Goal: Communication & Community: Answer question/provide support

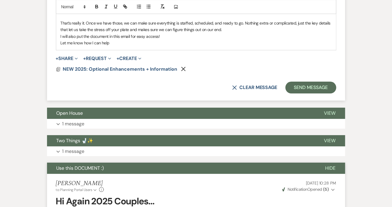
click at [82, 86] on div "X Clear message Send Message" at bounding box center [196, 88] width 281 height 12
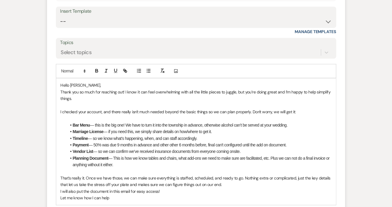
scroll to position [1025, 0]
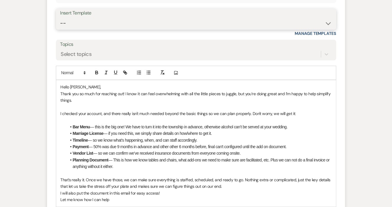
click at [193, 17] on select "-- WELCOME Weven Planning Portal Introduction Send With Contract Restroom Trail…" at bounding box center [196, 23] width 272 height 12
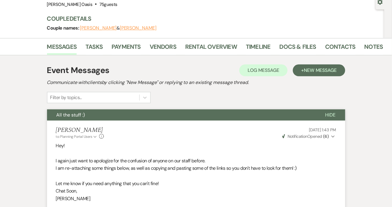
scroll to position [0, 0]
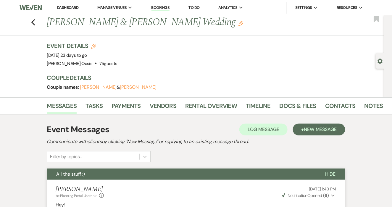
click at [57, 7] on link "Dashboard" at bounding box center [67, 7] width 21 height 5
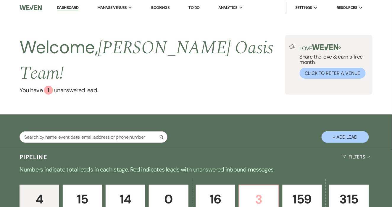
click at [252, 190] on p "3" at bounding box center [259, 200] width 32 height 20
select select "6"
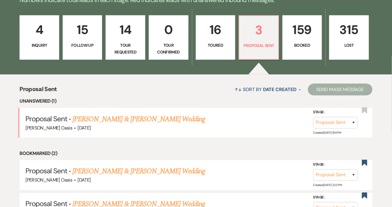
scroll to position [173, 0]
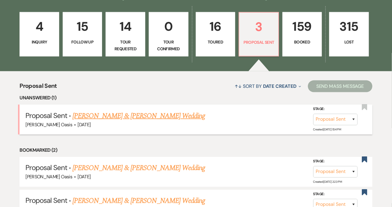
click at [135, 111] on link "[PERSON_NAME] & [PERSON_NAME] Wedding" at bounding box center [139, 116] width 133 height 11
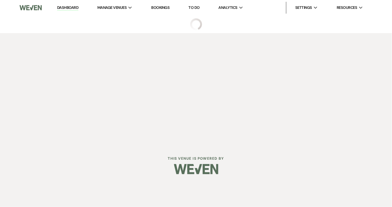
select select "6"
select select "5"
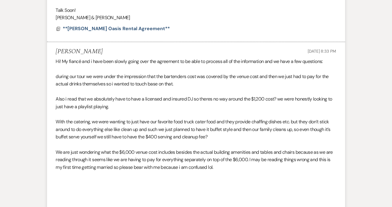
scroll to position [496, 0]
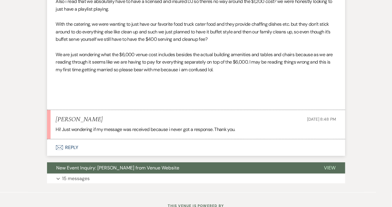
click at [72, 153] on button "Envelope Reply" at bounding box center [196, 148] width 299 height 17
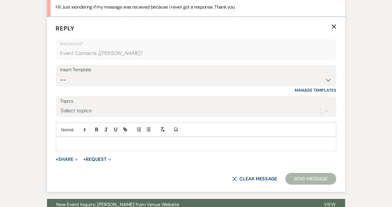
scroll to position [717, 0]
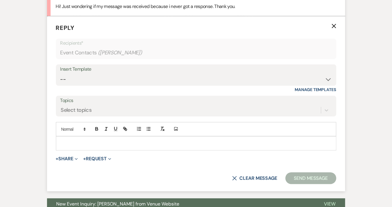
click at [87, 144] on p at bounding box center [196, 143] width 271 height 7
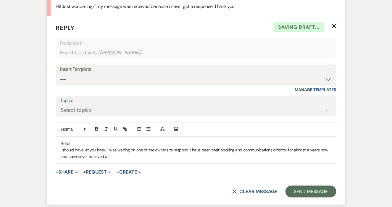
click at [94, 155] on p "I should have let you know I was waiting on one of the owners to respond. I hav…" at bounding box center [196, 153] width 271 height 13
click at [116, 158] on p "I should have let you know I was waiting on one of the owners to respond. I hav…" at bounding box center [196, 153] width 271 height 13
click at [188, 148] on p "I should have let you know I was waiting on one of the owners to respond. I hav…" at bounding box center [196, 153] width 271 height 13
click at [251, 155] on p "I should have let you know I was waiting on one of the owners to respond. I hav…" at bounding box center [196, 153] width 271 height 13
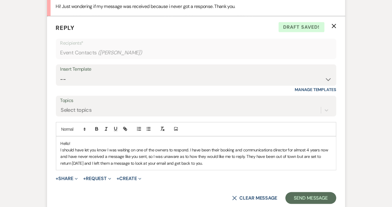
click at [190, 148] on p "I should have let you know I was waiting on one of the owners to respond. I hav…" at bounding box center [196, 157] width 271 height 20
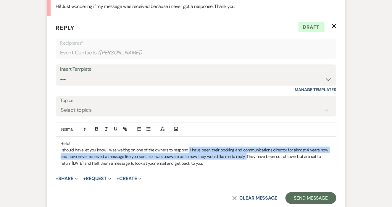
drag, startPoint x: 245, startPoint y: 156, endPoint x: 189, endPoint y: 148, distance: 56.9
click at [189, 148] on p "I should have let you know I was waiting on one of the owners to respond. I hav…" at bounding box center [196, 157] width 271 height 20
click at [108, 126] on icon "button" at bounding box center [106, 128] width 5 height 5
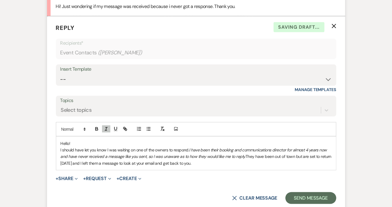
click at [121, 154] on em "I have been their booking and communications director for almost 4 years now an…" at bounding box center [195, 154] width 268 height 12
click at [205, 155] on em "I have been their booking and communications director for almost 4 years now an…" at bounding box center [195, 154] width 268 height 12
click at [243, 156] on em "I have been their booking and communications director for almost 4 years now an…" at bounding box center [195, 154] width 268 height 12
click at [245, 156] on p "I should have let you know I was waiting on one of the owners to respond. I hav…" at bounding box center [196, 157] width 271 height 20
click at [173, 161] on p "﻿ They have been out of town but are set to return [DATE] and I left them a mes…" at bounding box center [196, 163] width 271 height 7
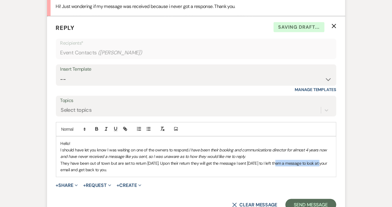
drag, startPoint x: 320, startPoint y: 163, endPoint x: 278, endPoint y: 162, distance: 42.1
click at [278, 163] on p "They have been out of town but are set to return [DATE]. Upon their return they…" at bounding box center [196, 166] width 271 height 13
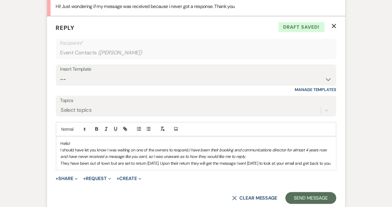
click at [252, 157] on p "I should have let you know I was waiting on one of the owners to respond. I hav…" at bounding box center [196, 153] width 271 height 13
drag, startPoint x: 70, startPoint y: 164, endPoint x: 60, endPoint y: 164, distance: 9.8
click at [60, 164] on div "Hello! I should have let you know I was waiting on one of the owners to respond…" at bounding box center [196, 154] width 280 height 34
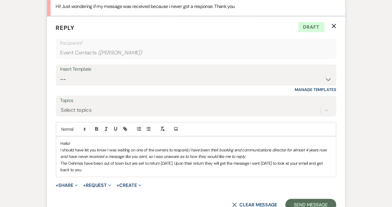
click at [210, 162] on p "The Oehmes have been out of town but are set to return [DATE]. Upon their retur…" at bounding box center [196, 166] width 271 height 13
click at [282, 161] on p "The Oehmes have been out of town but are set to return [DATE]. Upon their retur…" at bounding box center [196, 166] width 271 height 13
click at [174, 171] on p "The Oehmes have been out of town but are set to return [DATE]. Upon their retur…" at bounding box center [196, 166] width 271 height 13
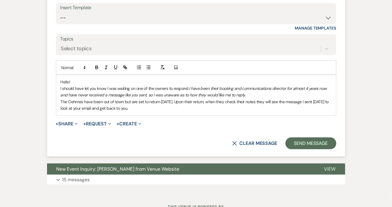
scroll to position [782, 0]
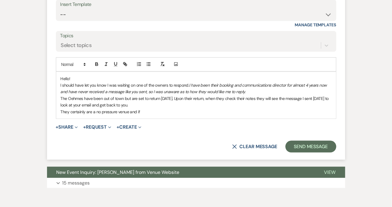
click at [137, 115] on div "Hello! I should have let you know I was waiting on one of the owners to respond…" at bounding box center [196, 95] width 280 height 47
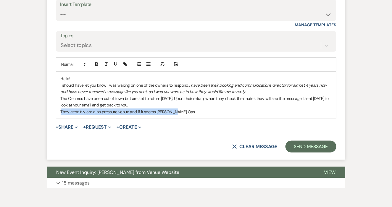
drag, startPoint x: 182, startPoint y: 112, endPoint x: 58, endPoint y: 111, distance: 123.8
click at [58, 111] on div "Hello! I should have let you know I was waiting on one of the owners to respond…" at bounding box center [196, 95] width 280 height 47
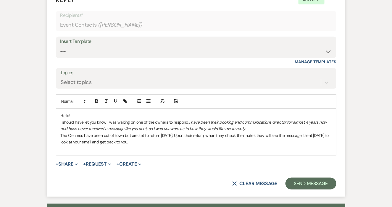
scroll to position [746, 0]
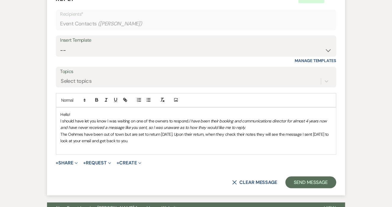
click at [124, 134] on p "The Oehmes have been out of town but are set to return [DATE]. Upon their retur…" at bounding box center [196, 137] width 271 height 13
click at [94, 140] on p "The Oehmes have been out of town [DATE] but are set to return [DATE]. Upon thei…" at bounding box center [196, 137] width 271 height 13
click at [89, 146] on p at bounding box center [196, 148] width 271 height 7
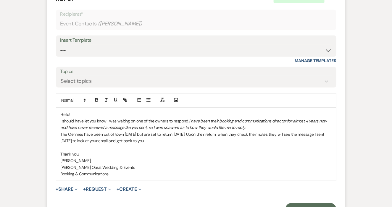
drag, startPoint x: 102, startPoint y: 174, endPoint x: 55, endPoint y: 169, distance: 46.5
click at [55, 169] on form "Reply X Saving draft... Recipients* Event Contacts ( [PERSON_NAME] ) Insert Tem…" at bounding box center [196, 104] width 299 height 235
click at [108, 98] on icon "button" at bounding box center [106, 99] width 5 height 5
click at [92, 145] on p at bounding box center [196, 148] width 271 height 7
click at [97, 153] on p "Thank you," at bounding box center [196, 154] width 271 height 7
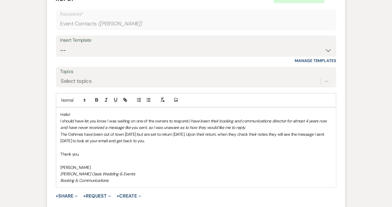
scroll to position [843, 0]
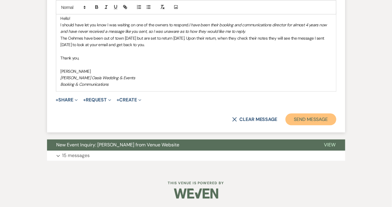
click at [294, 120] on button "Send Message" at bounding box center [311, 120] width 51 height 12
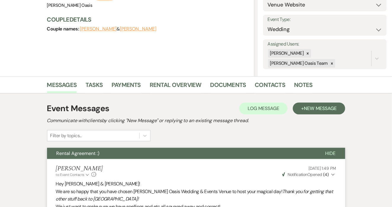
scroll to position [0, 0]
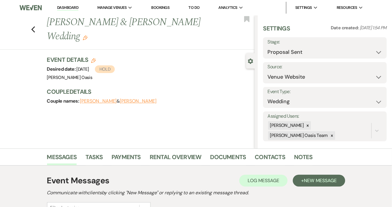
click at [65, 7] on link "Dashboard" at bounding box center [67, 8] width 21 height 6
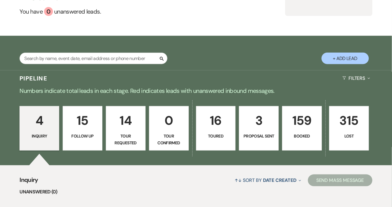
scroll to position [81, 0]
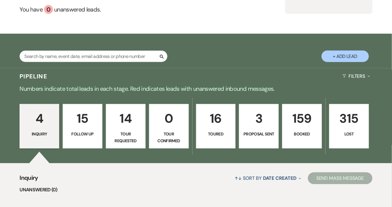
click at [261, 131] on p "Proposal Sent" at bounding box center [259, 134] width 32 height 7
select select "6"
